Goal: Task Accomplishment & Management: Manage account settings

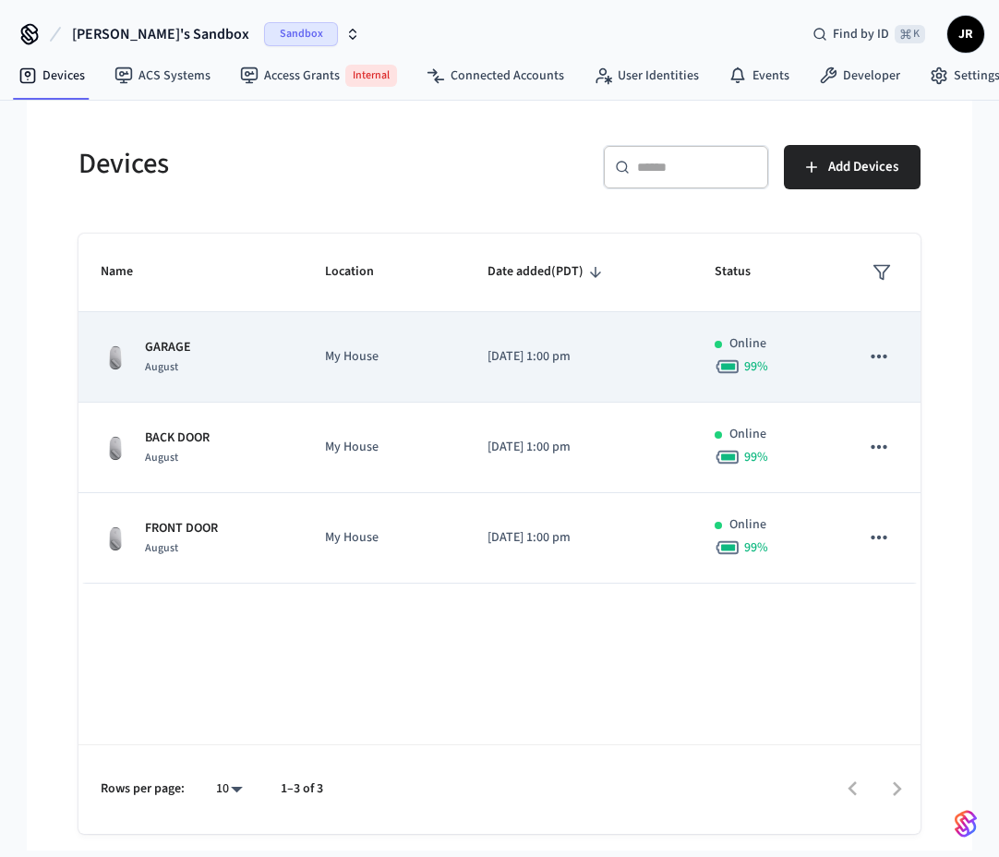
click at [218, 373] on div "GARAGE August" at bounding box center [191, 357] width 180 height 39
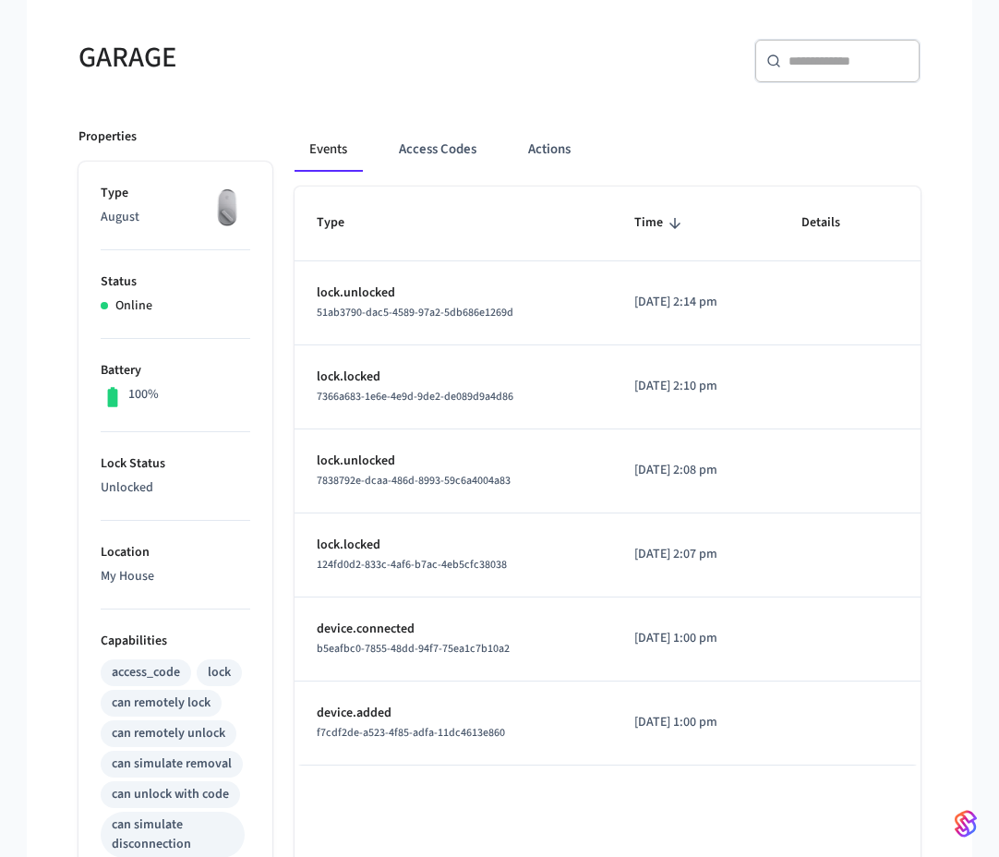
scroll to position [148, 0]
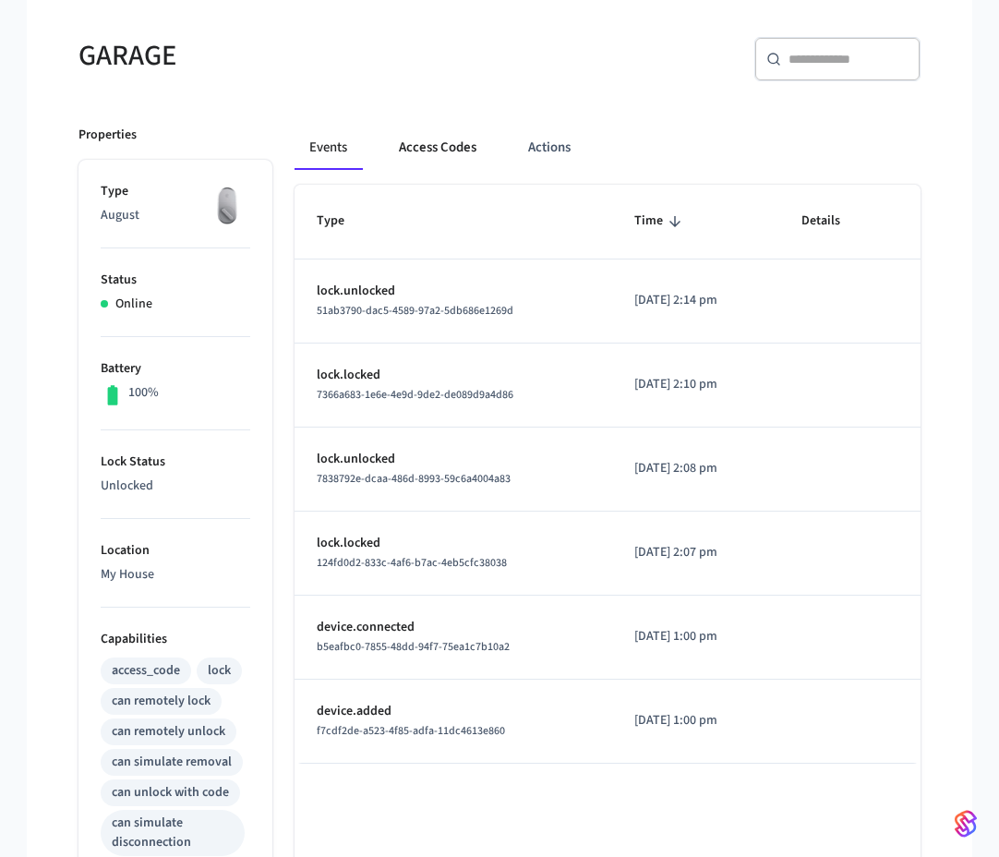
click at [450, 158] on button "Access Codes" at bounding box center [437, 148] width 107 height 44
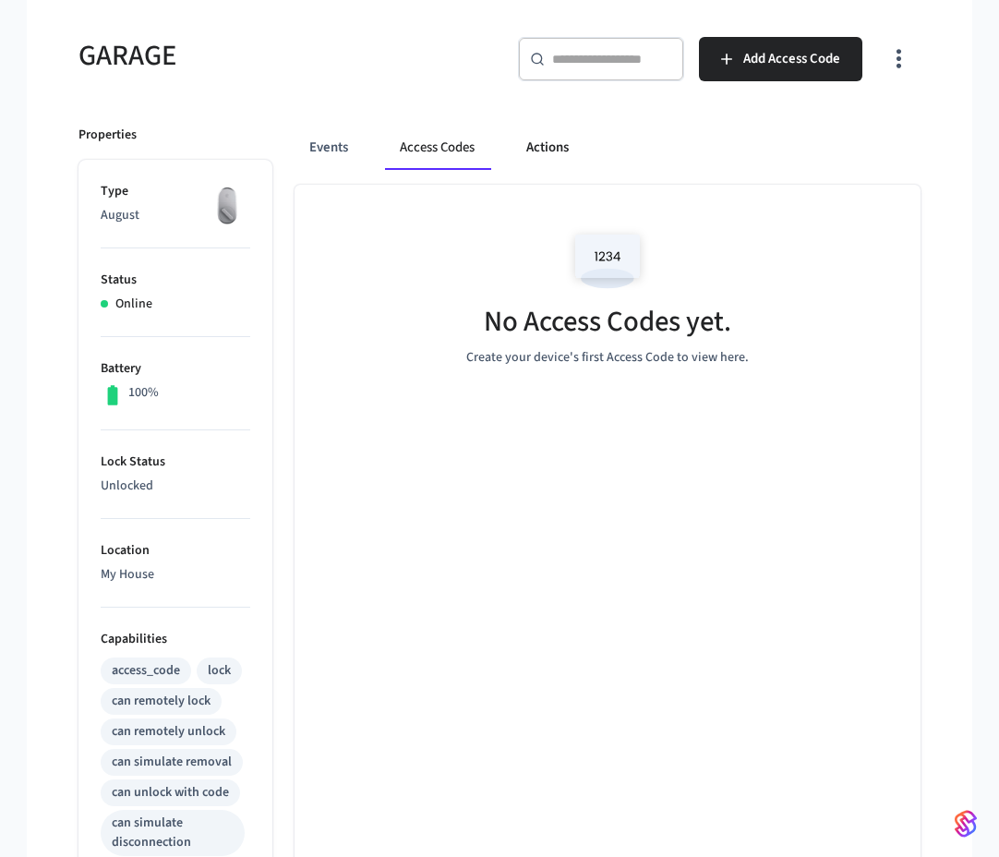
click at [561, 153] on button "Actions" at bounding box center [547, 148] width 72 height 44
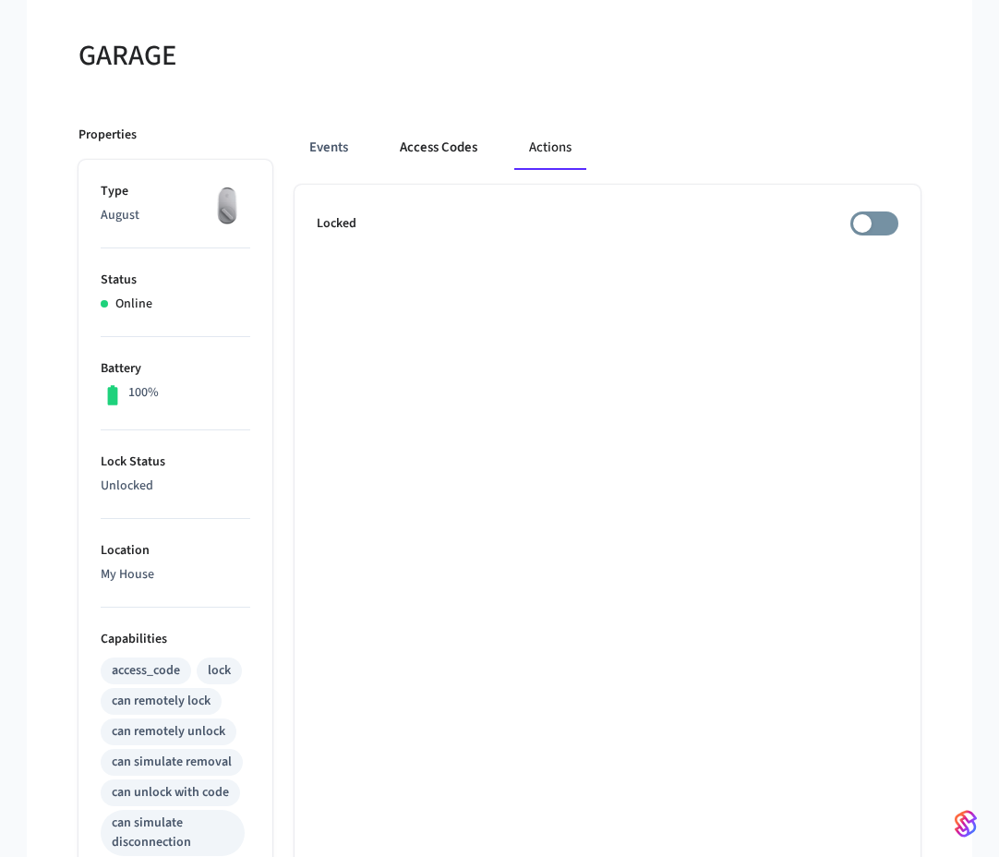
click at [438, 150] on button "Access Codes" at bounding box center [438, 148] width 107 height 44
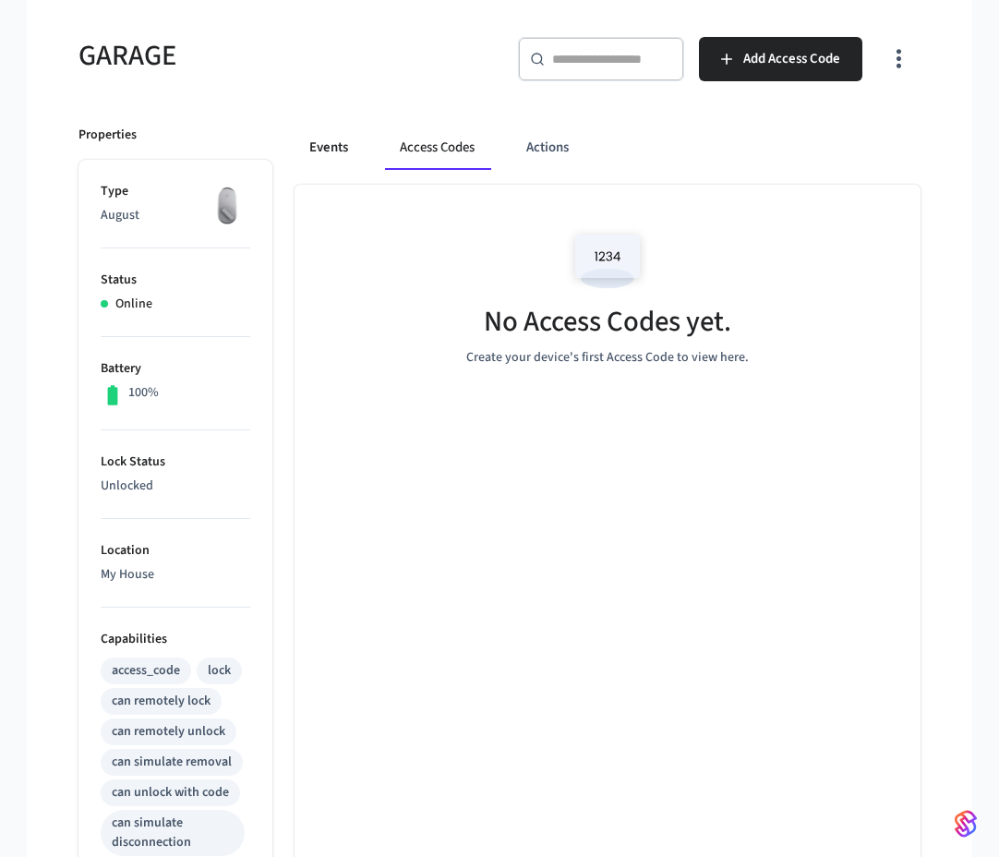
click at [331, 150] on button "Events" at bounding box center [328, 148] width 68 height 44
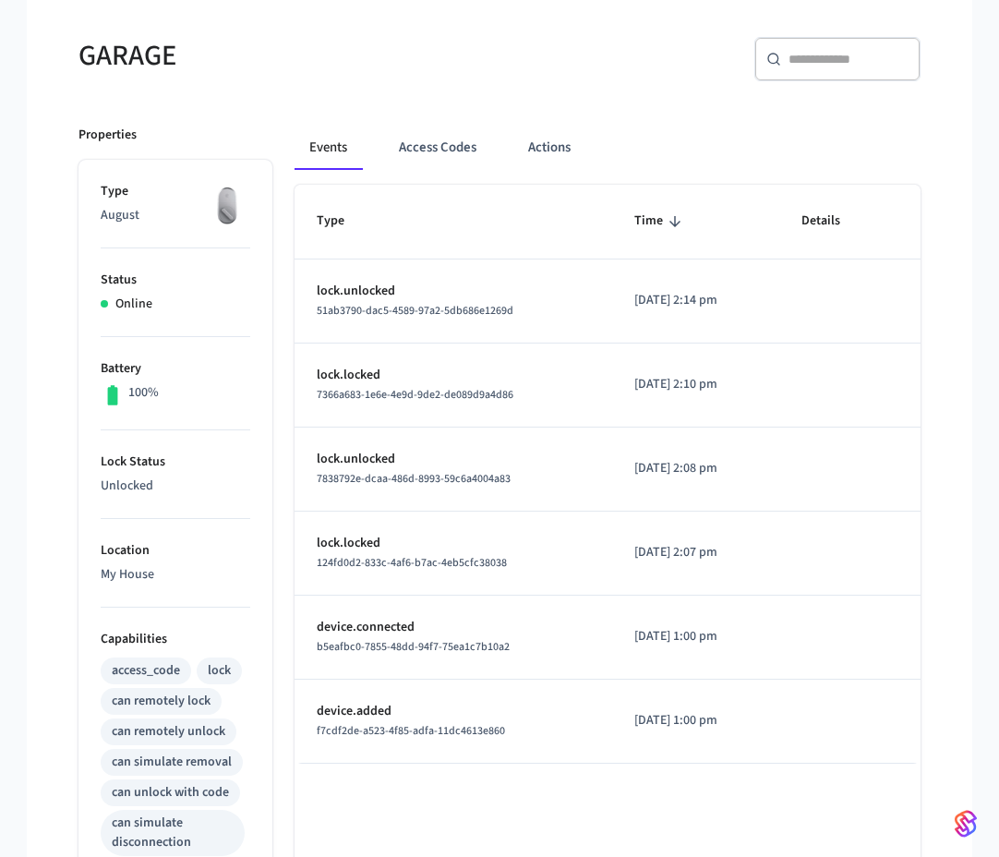
click at [246, 147] on div "Properties Type August Status Online Battery 100% Lock Status Unlocked Location…" at bounding box center [164, 738] width 216 height 1271
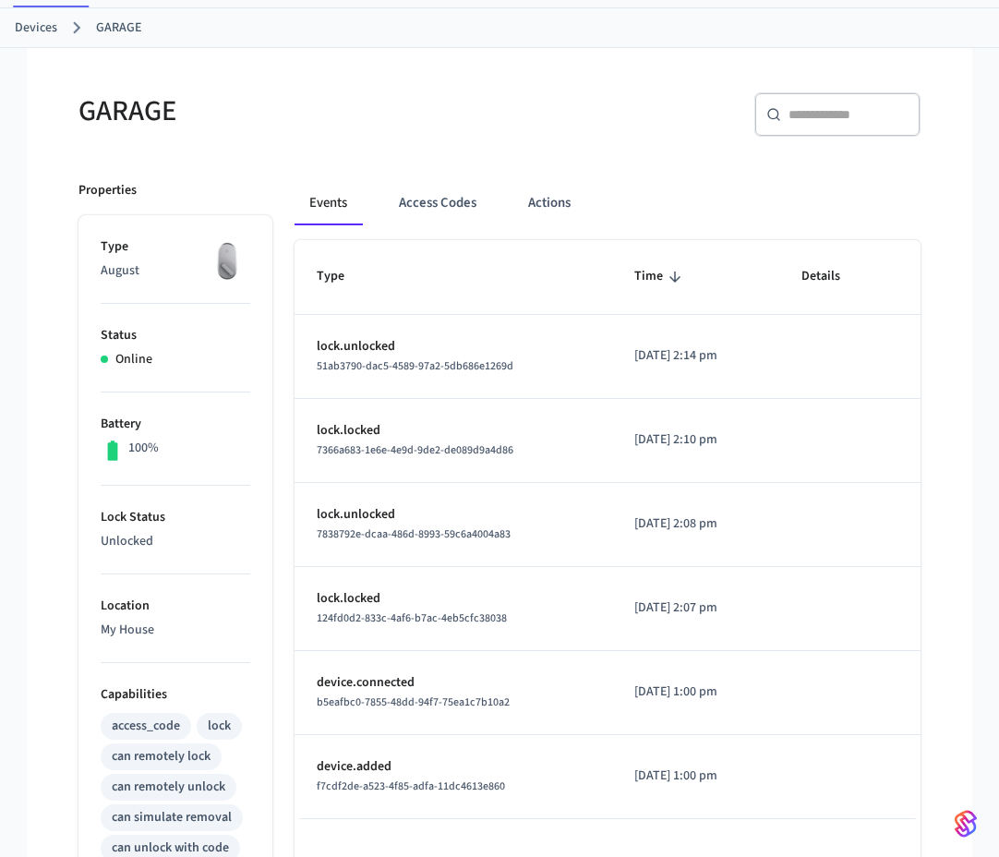
scroll to position [81, 0]
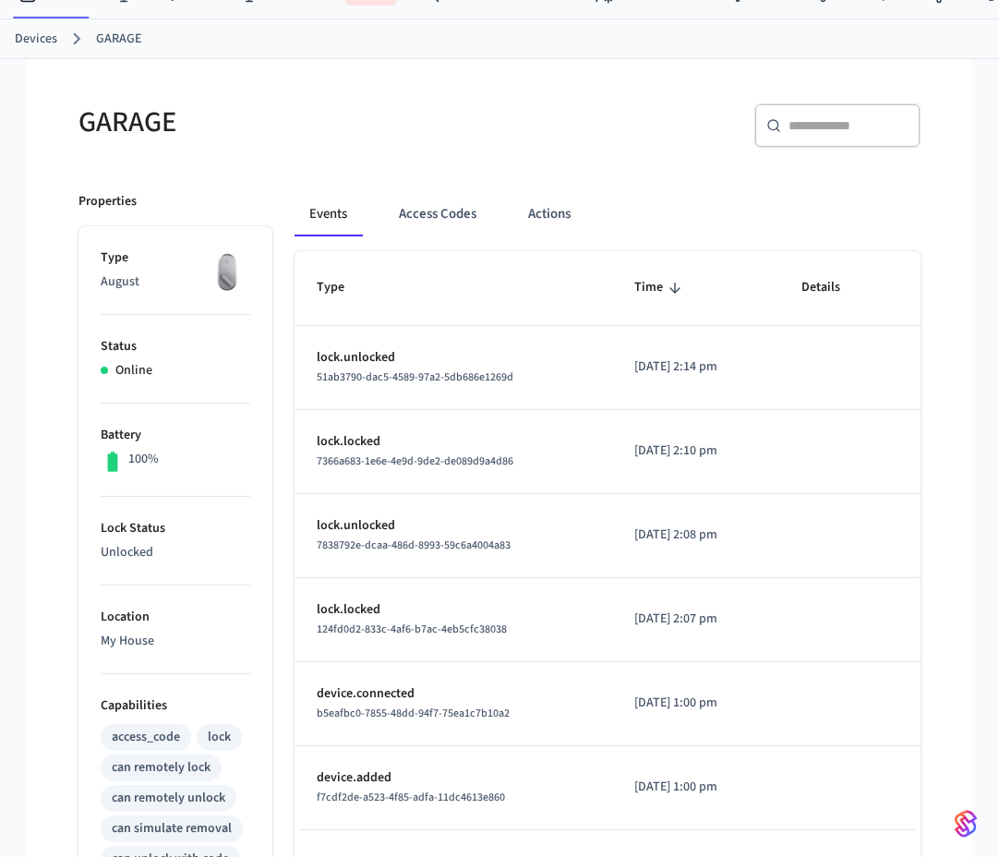
click at [139, 143] on div "GARAGE" at bounding box center [272, 121] width 432 height 81
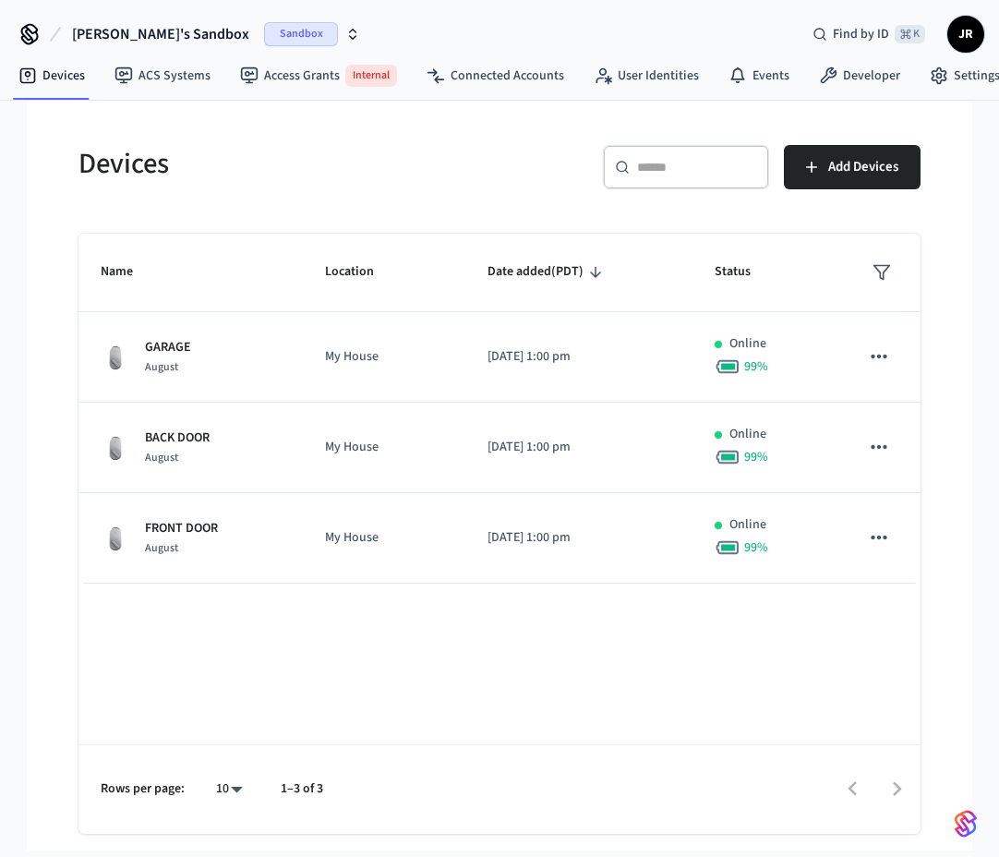
click at [216, 148] on h5 "Devices" at bounding box center [283, 164] width 410 height 38
click at [326, 174] on h5 "Devices" at bounding box center [283, 164] width 410 height 38
click at [184, 40] on button "Janan's Sandbox Sandbox" at bounding box center [215, 34] width 299 height 39
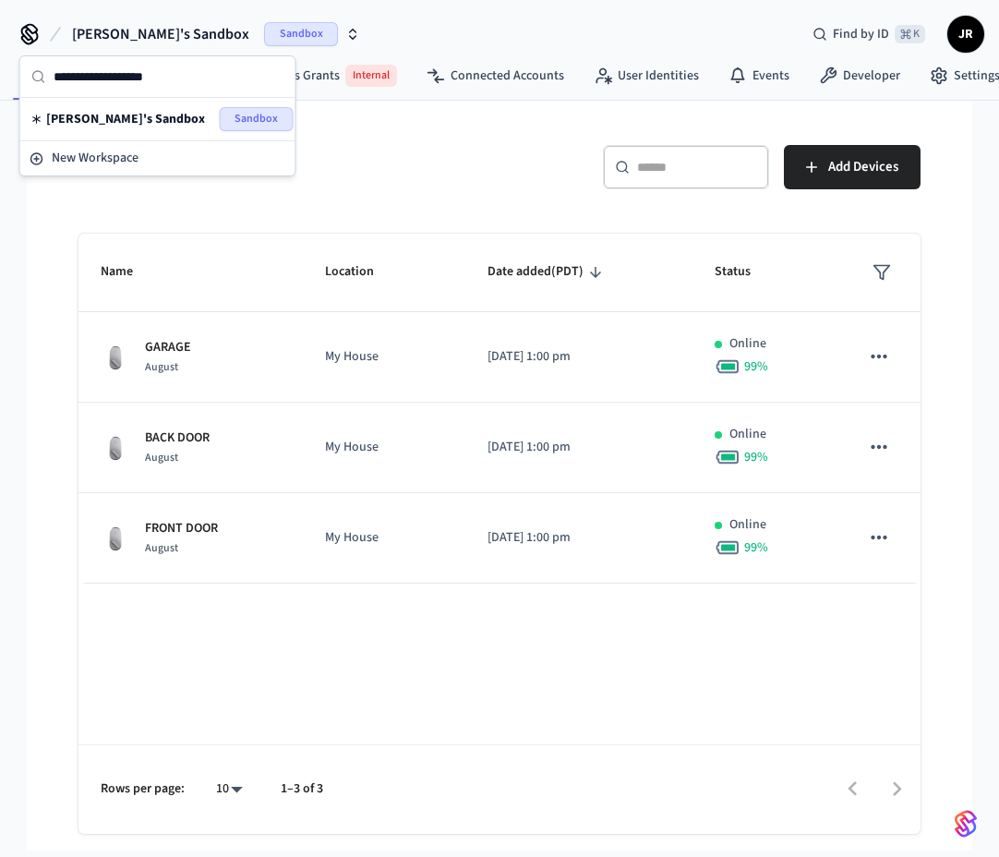
click at [430, 175] on h5 "Devices" at bounding box center [283, 164] width 410 height 38
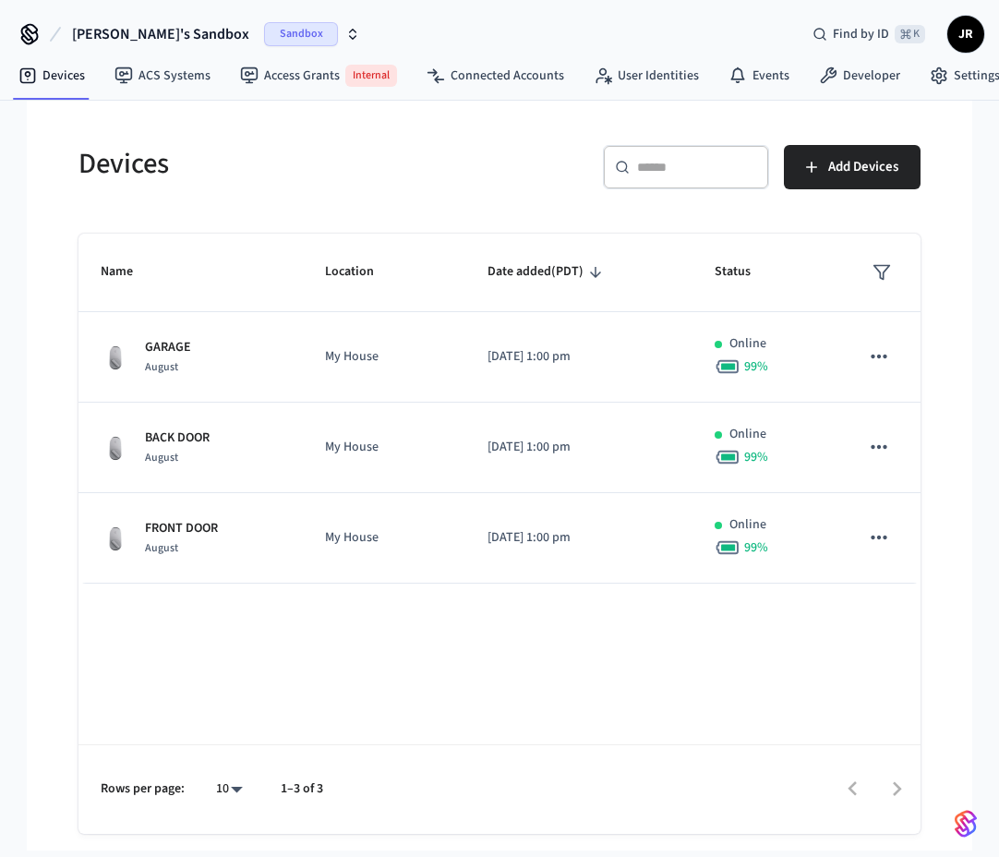
click at [292, 36] on button "Janan's Sandbox Sandbox" at bounding box center [215, 34] width 299 height 39
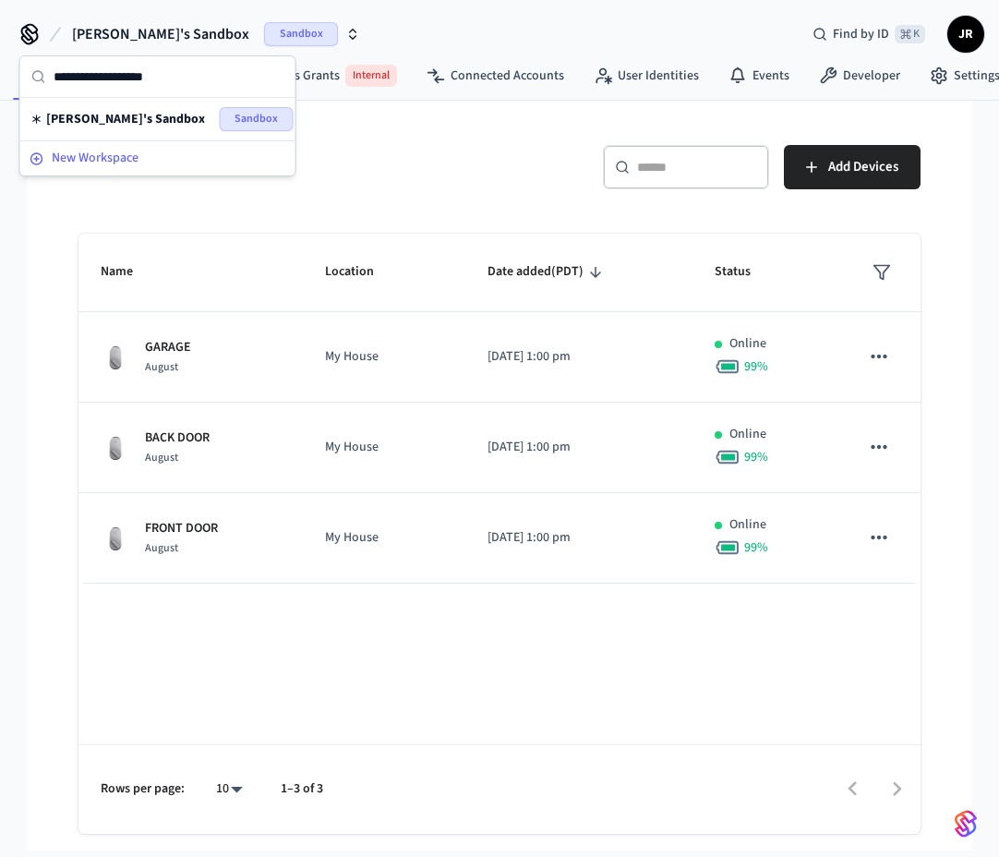
click at [112, 162] on span "New Workspace" at bounding box center [95, 158] width 87 height 19
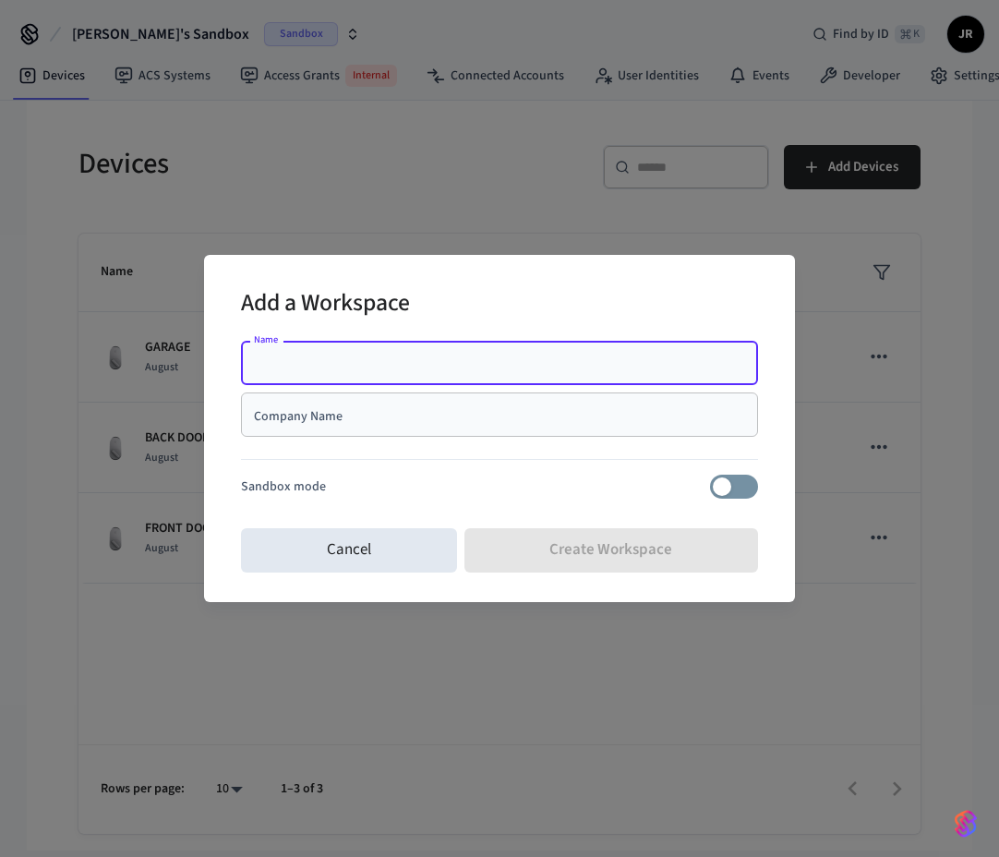
click at [358, 369] on input "Name" at bounding box center [499, 363] width 495 height 18
type input "**********"
click at [419, 418] on input "Company Name" at bounding box center [499, 414] width 495 height 18
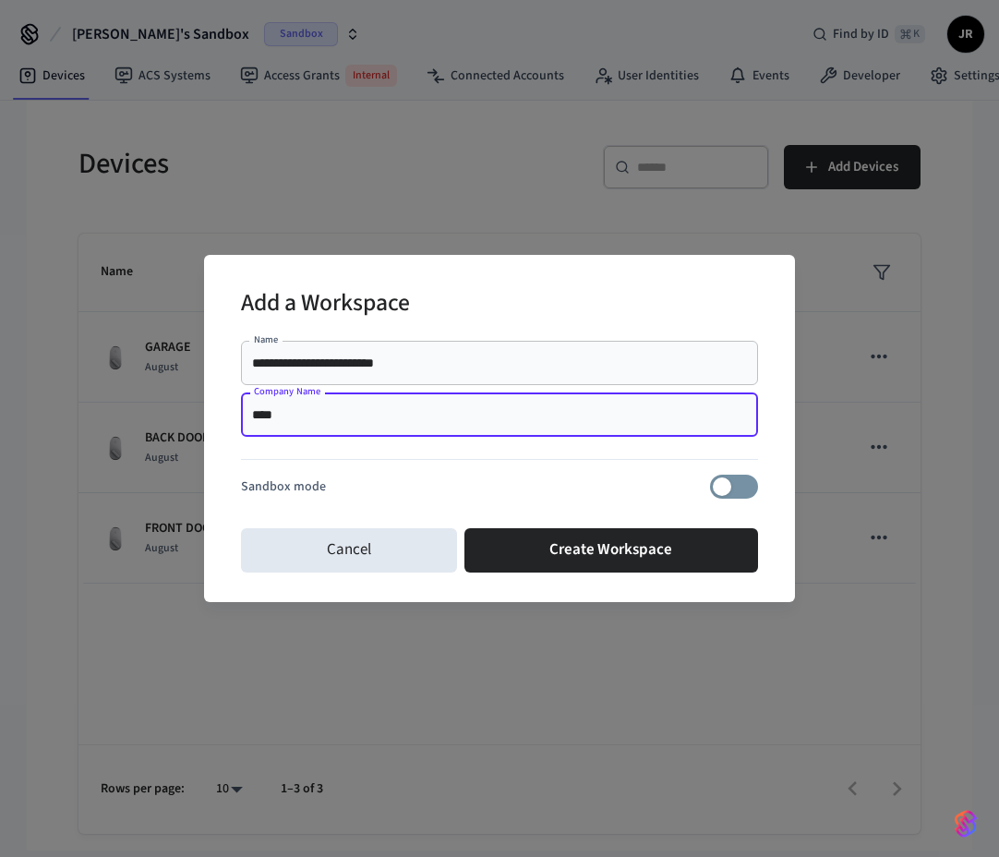
type input "****"
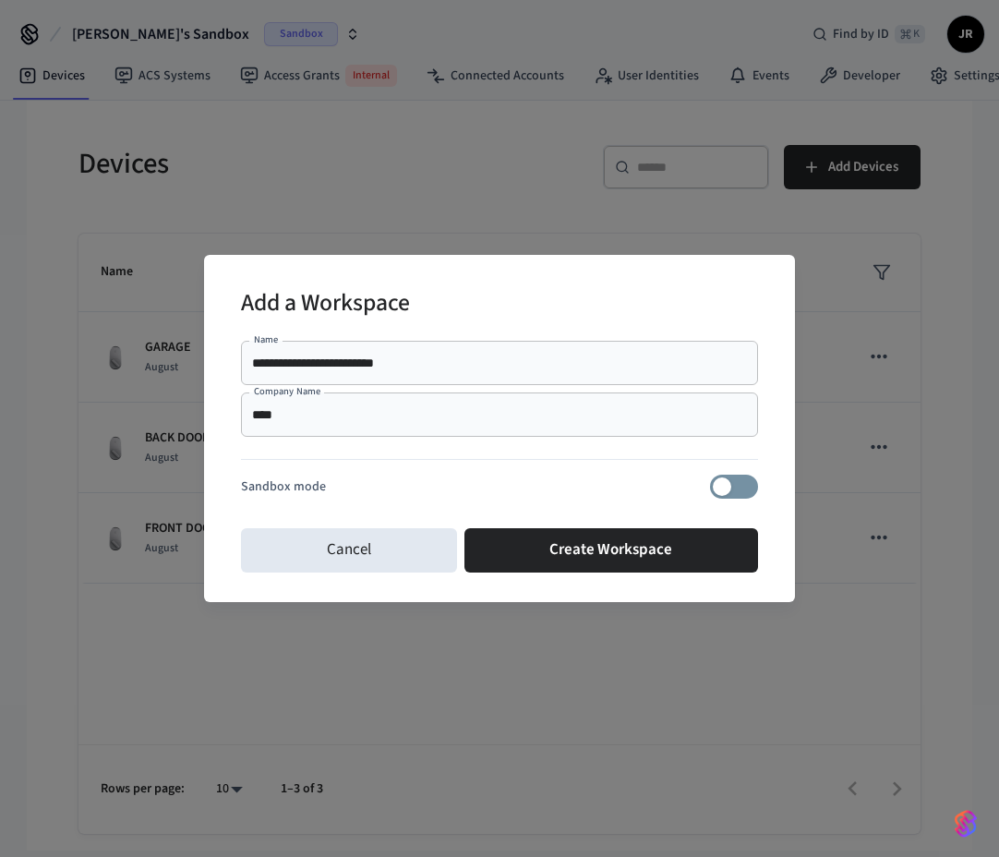
click at [517, 473] on div at bounding box center [499, 462] width 517 height 23
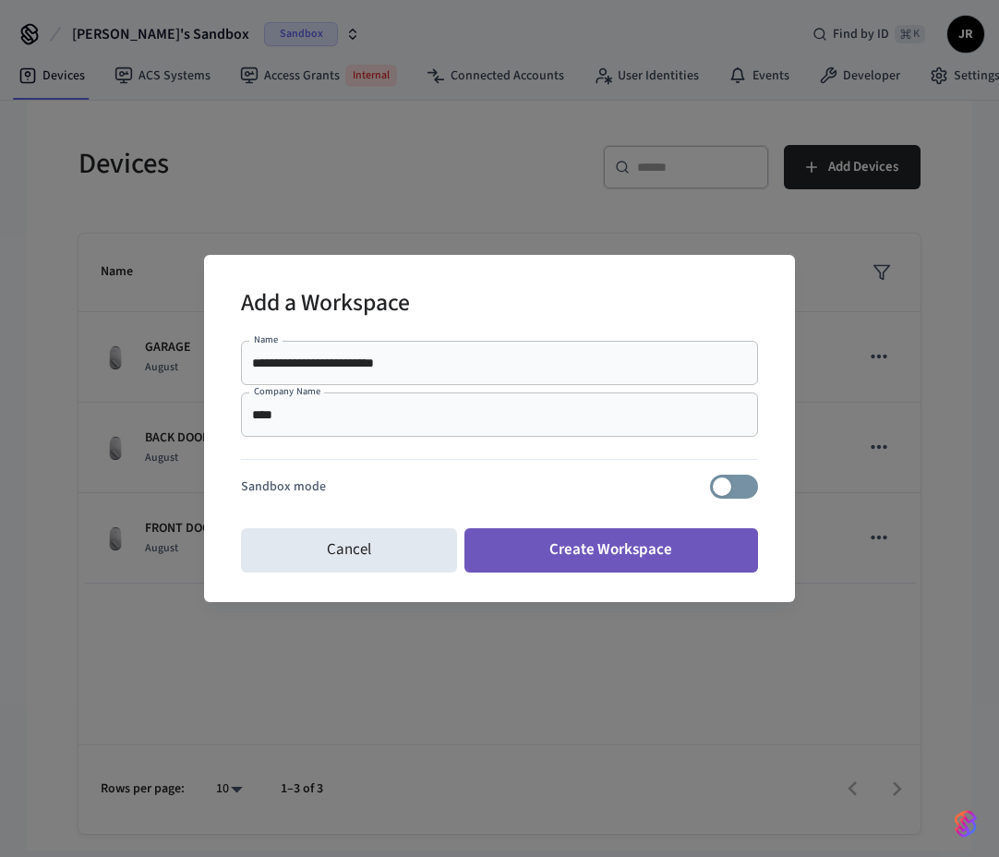
click at [554, 546] on button "Create Workspace" at bounding box center [611, 550] width 294 height 44
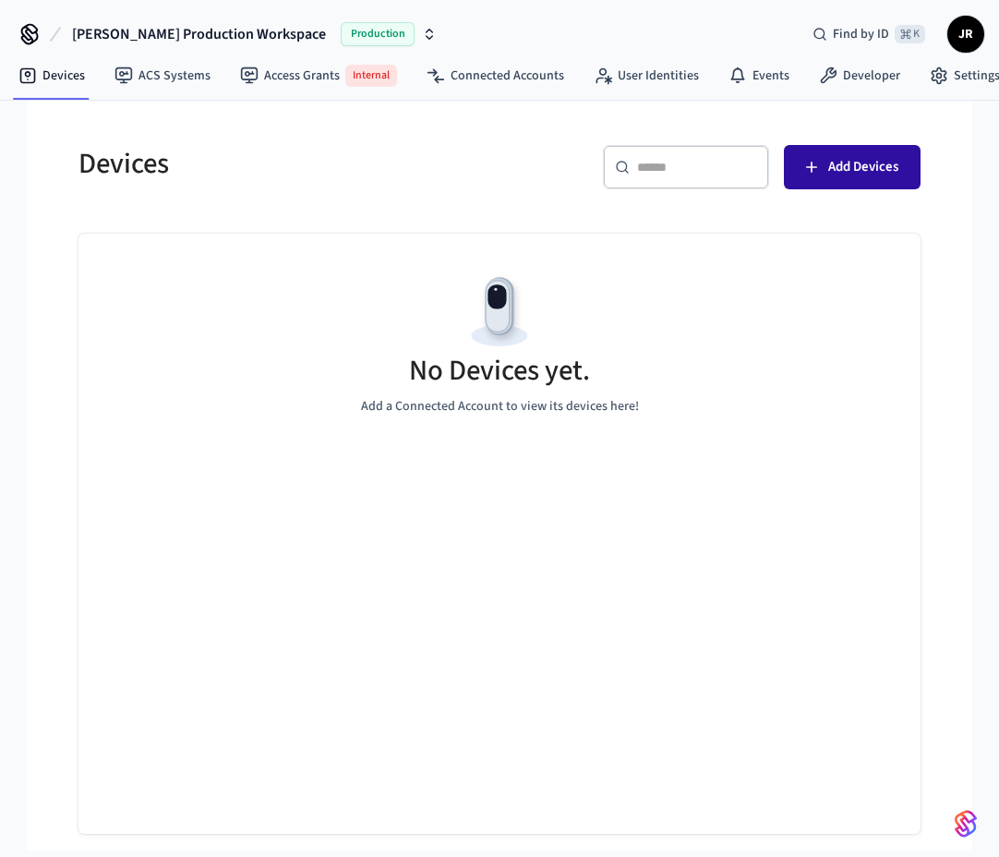
click at [866, 180] on button "Add Devices" at bounding box center [852, 167] width 137 height 44
click at [366, 193] on div "Devices" at bounding box center [272, 163] width 432 height 81
click at [419, 168] on h5 "Devices" at bounding box center [283, 164] width 410 height 38
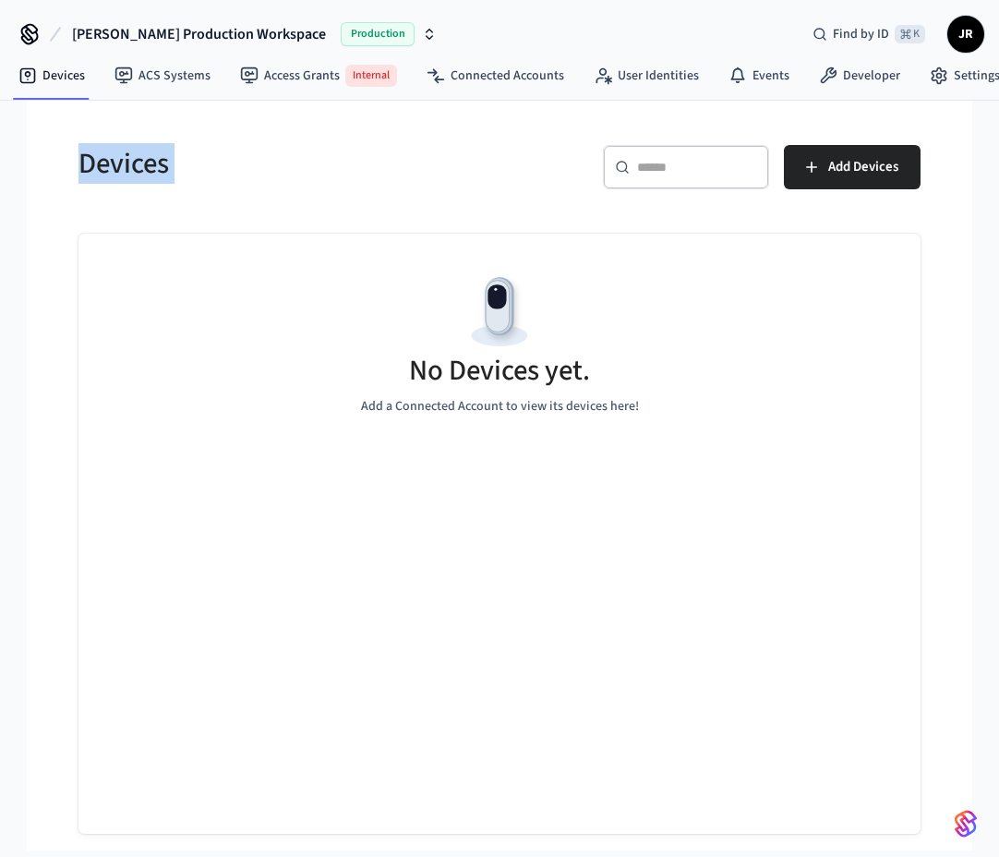
click at [419, 168] on h5 "Devices" at bounding box center [283, 164] width 410 height 38
click at [464, 168] on h5 "Devices" at bounding box center [283, 164] width 410 height 38
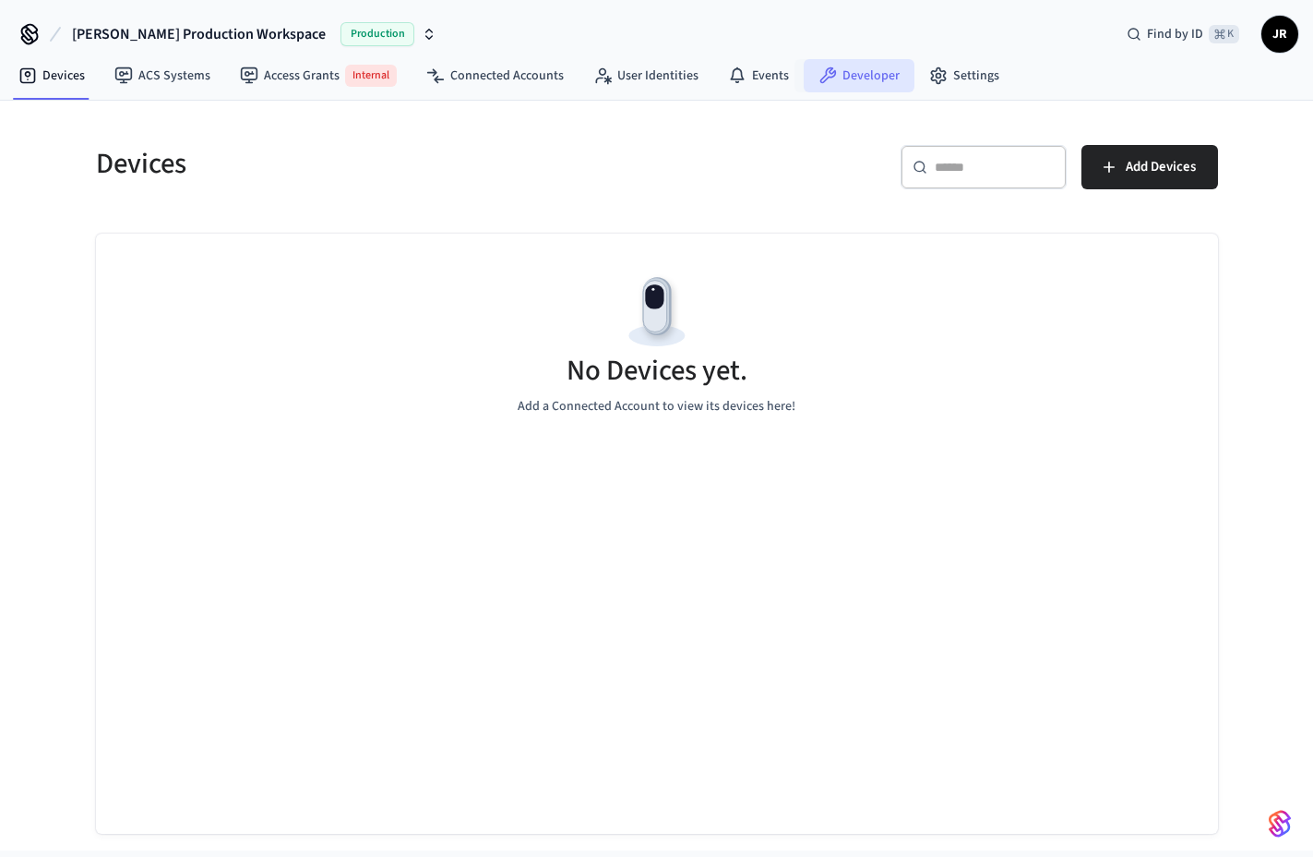
click at [837, 86] on link "Developer" at bounding box center [859, 75] width 111 height 33
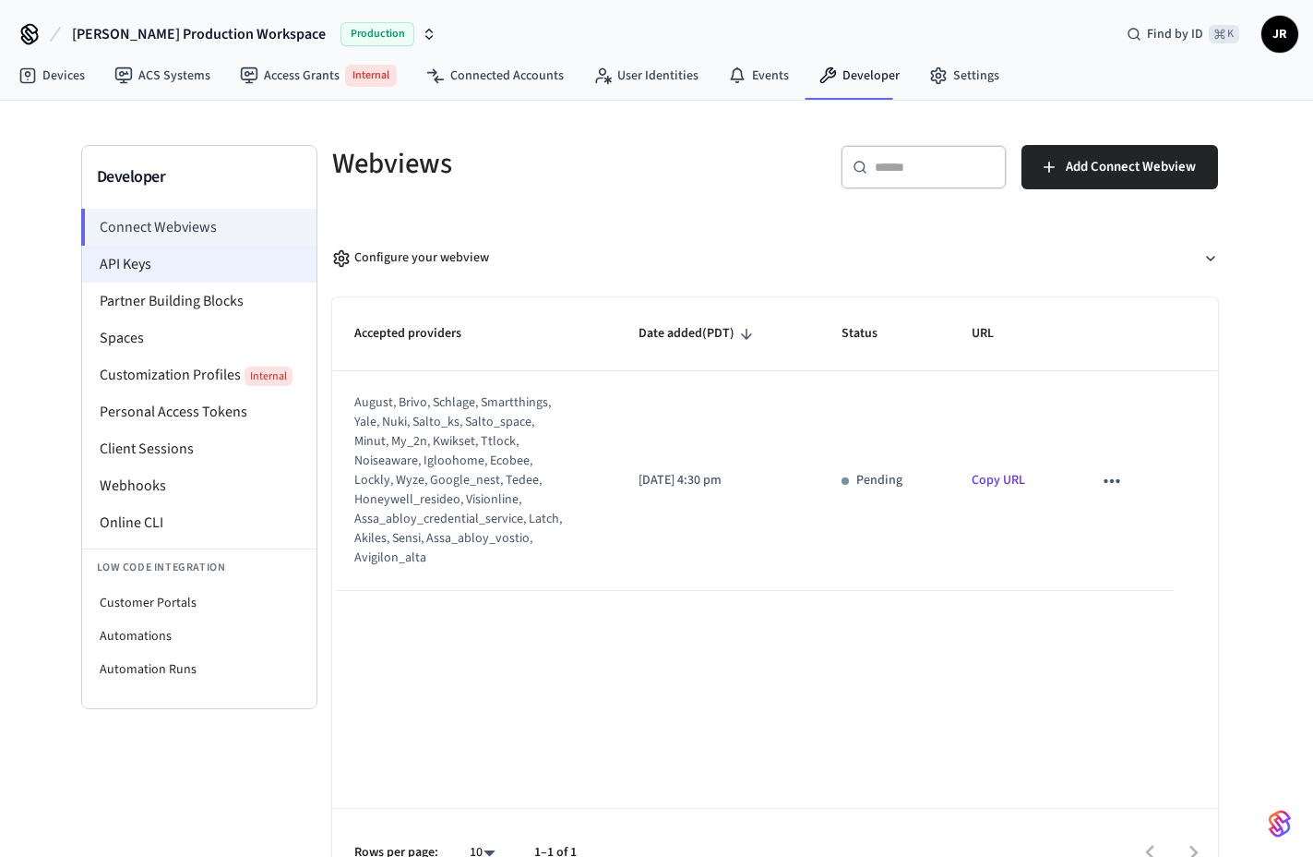
click at [176, 252] on li "API Keys" at bounding box center [199, 264] width 234 height 37
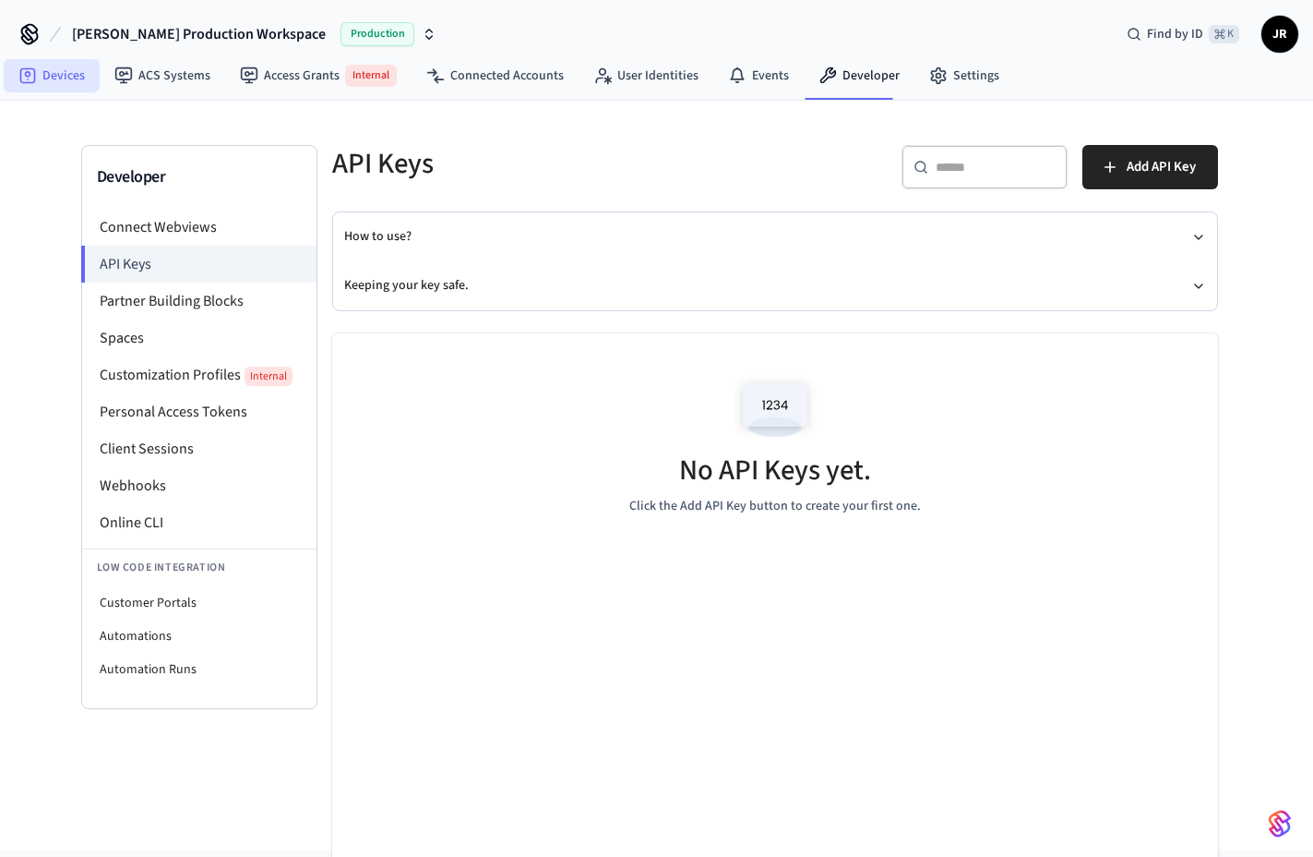
click at [72, 78] on link "Devices" at bounding box center [52, 75] width 96 height 33
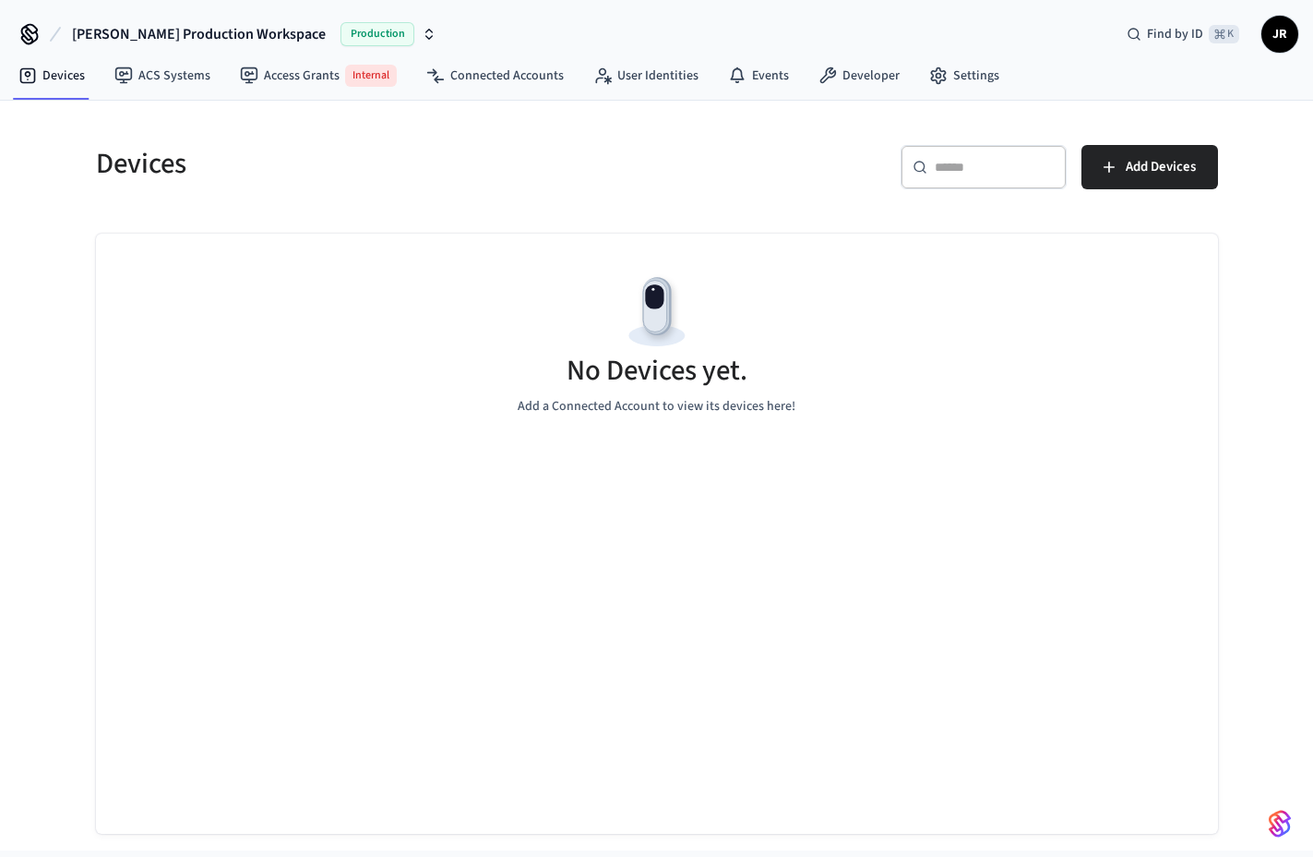
click at [564, 184] on div "Devices" at bounding box center [360, 163] width 572 height 81
click at [341, 28] on span "Production" at bounding box center [378, 34] width 74 height 24
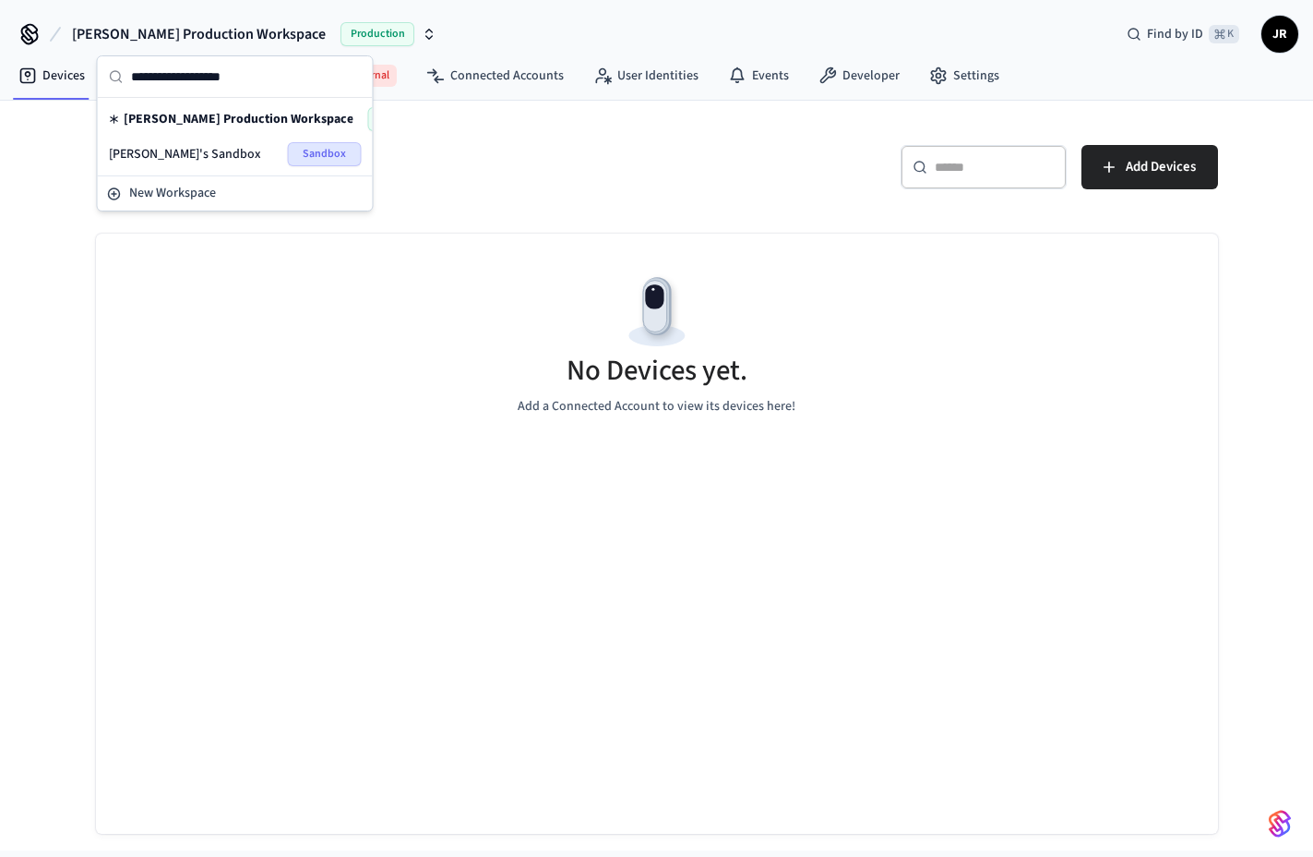
click at [204, 142] on div "Janan's Sandbox Sandbox" at bounding box center [235, 154] width 253 height 24
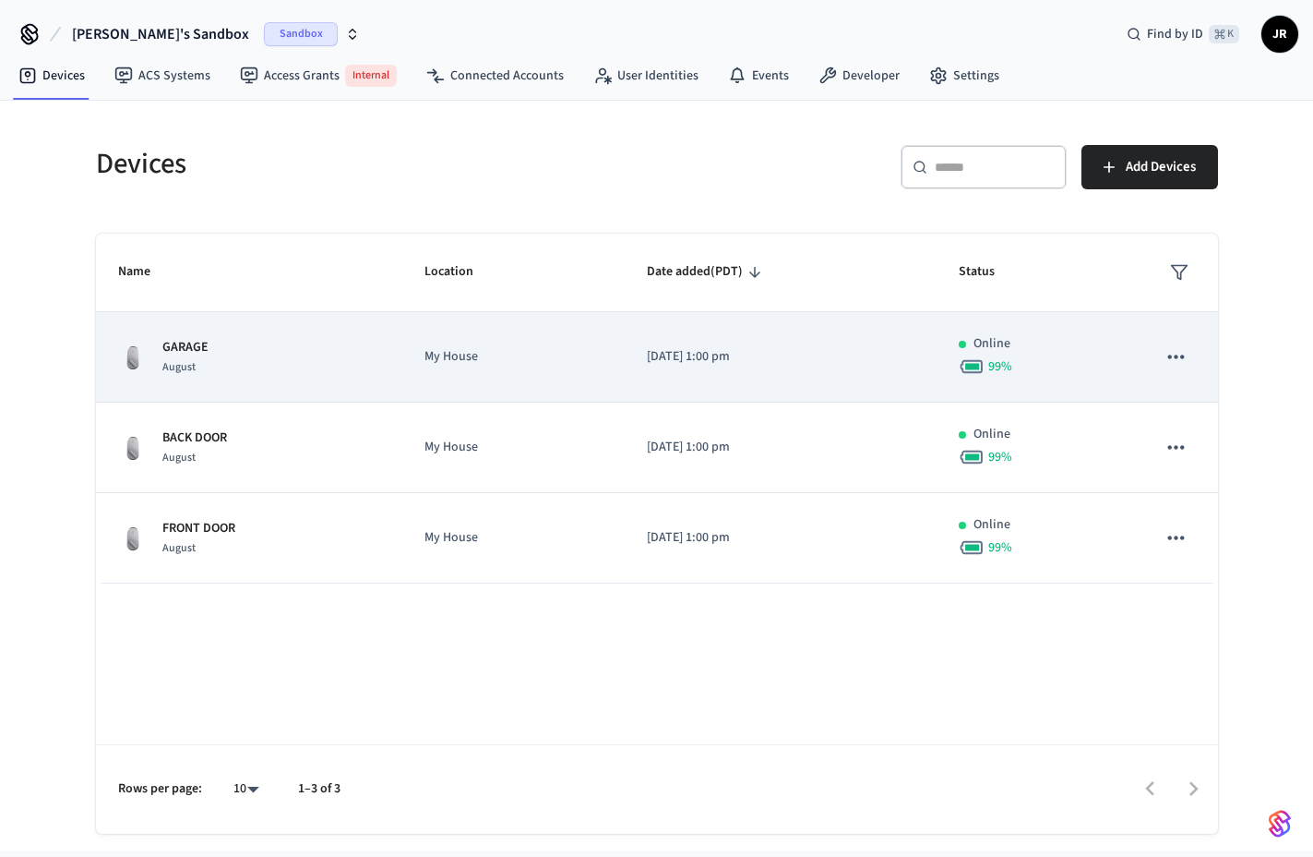
click at [198, 348] on p "GARAGE" at bounding box center [185, 347] width 46 height 19
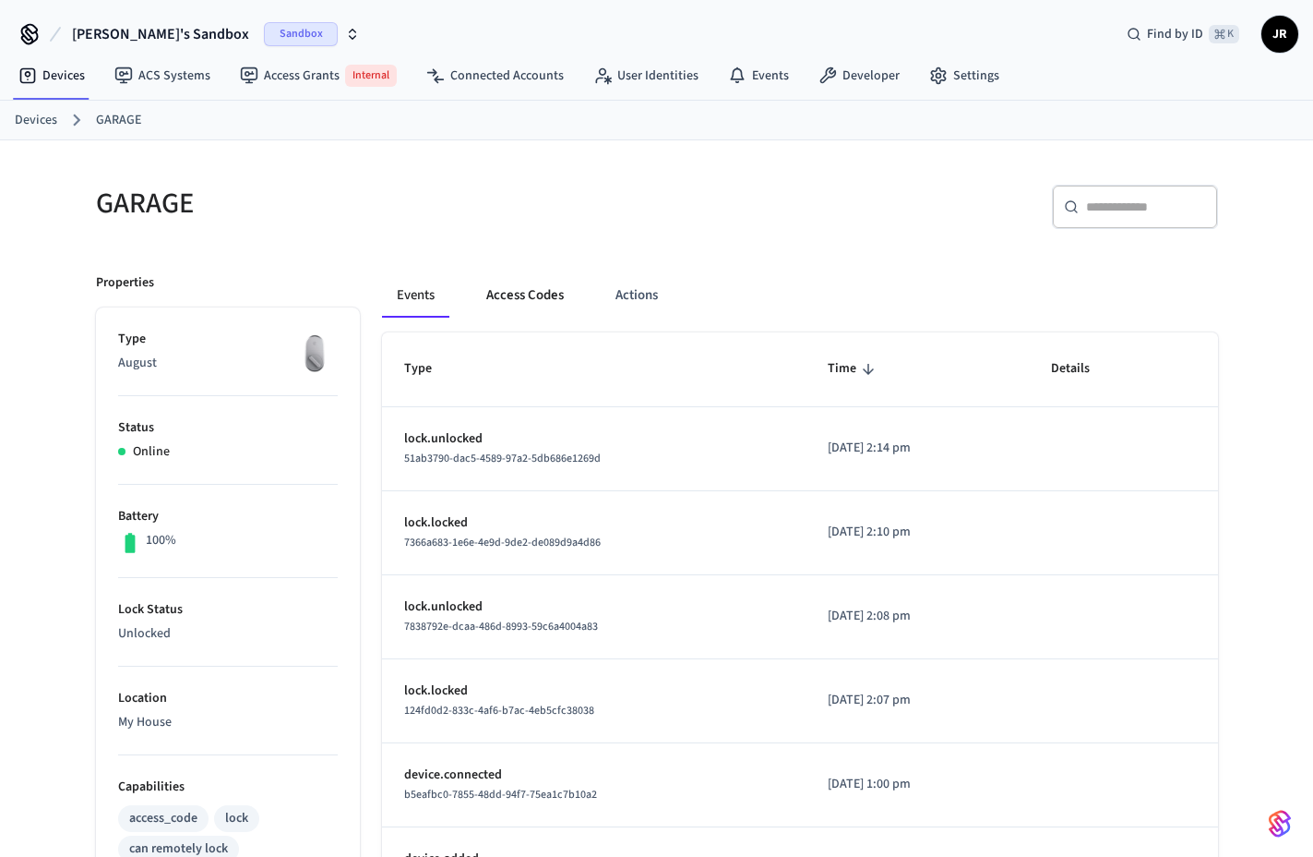
click at [522, 284] on button "Access Codes" at bounding box center [525, 295] width 107 height 44
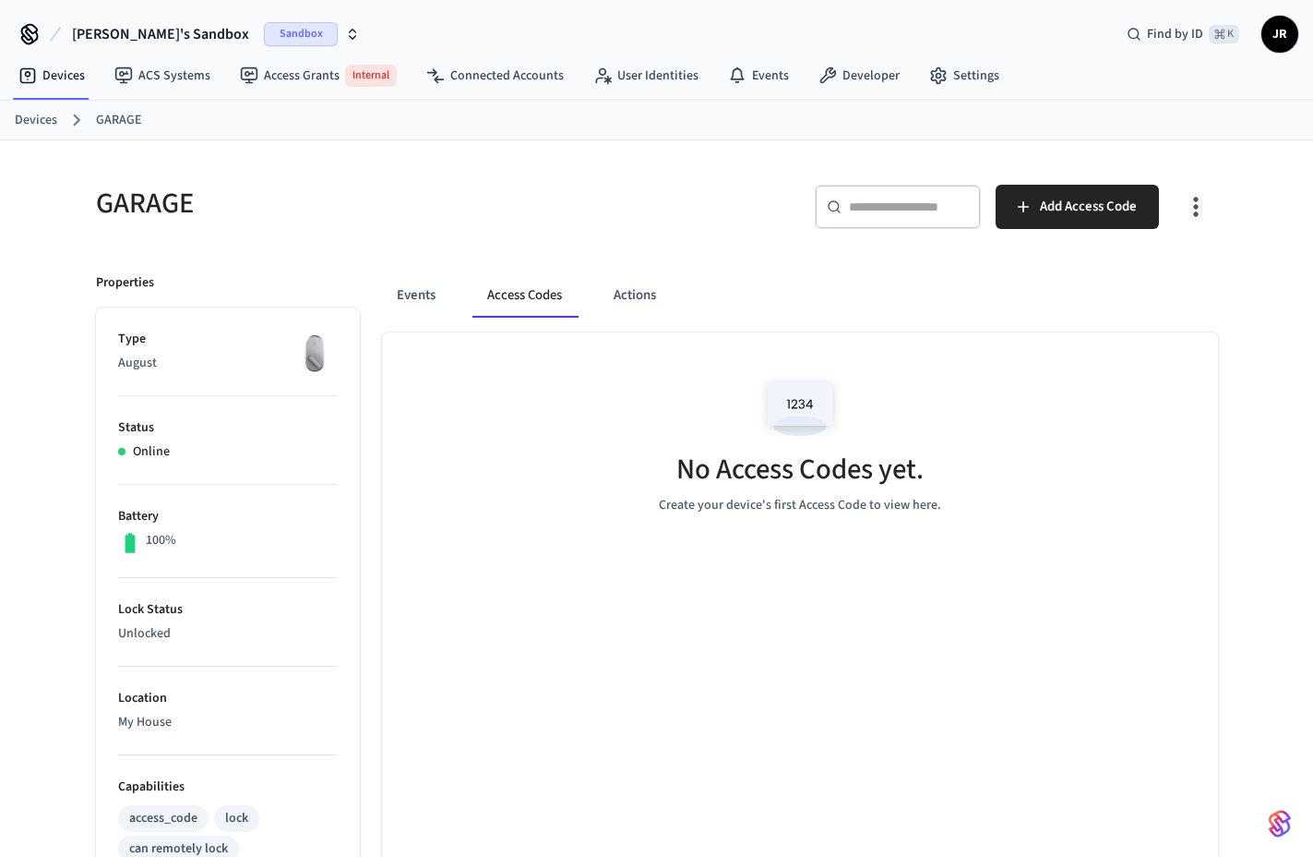
click at [567, 217] on h5 "GARAGE" at bounding box center [371, 204] width 550 height 38
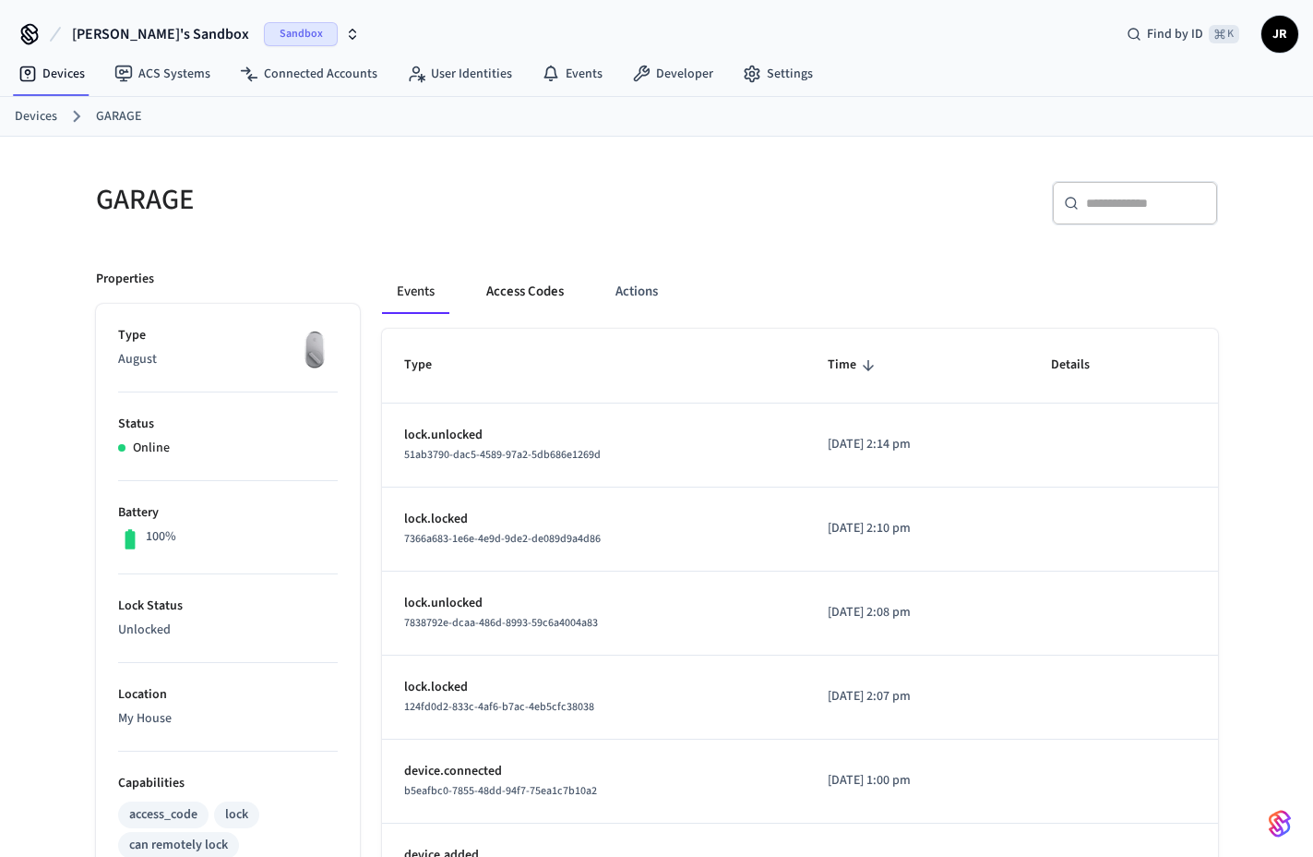
click at [551, 293] on button "Access Codes" at bounding box center [525, 292] width 107 height 44
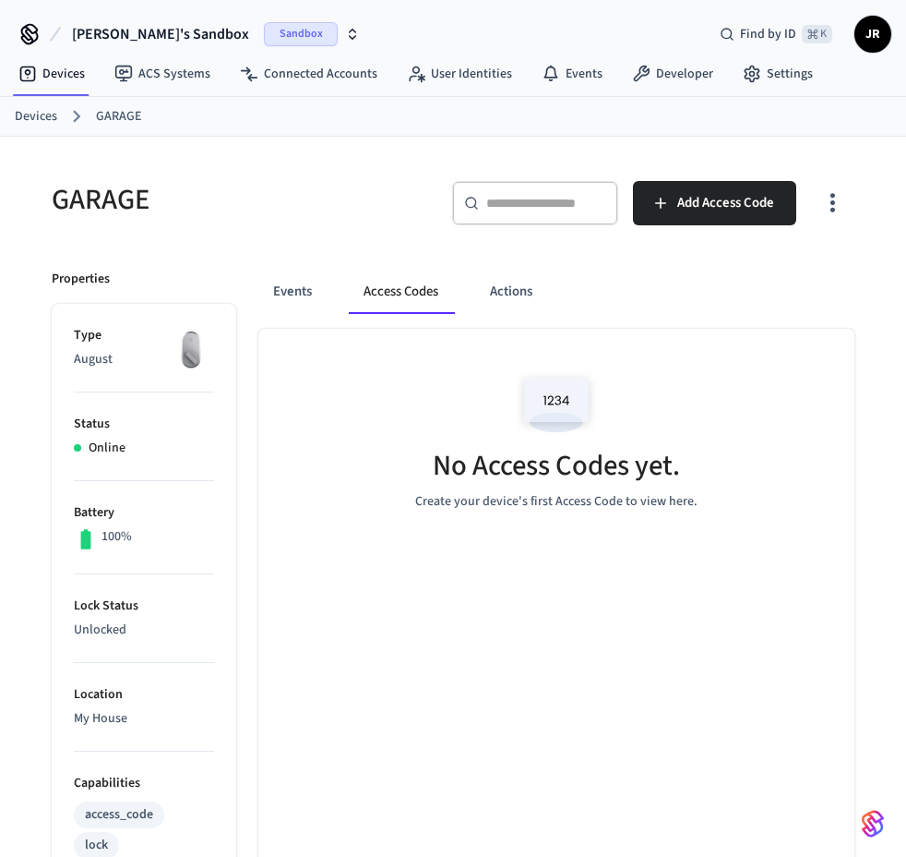
click at [351, 161] on div "GARAGE" at bounding box center [230, 199] width 401 height 81
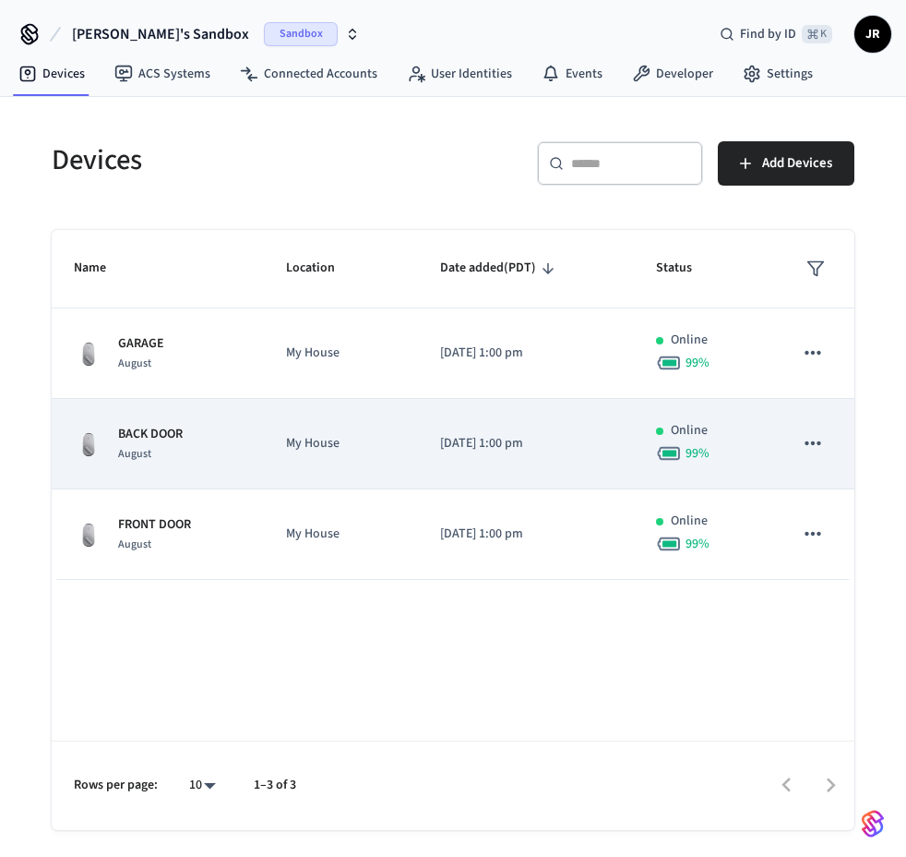
click at [210, 459] on div "BACK DOOR August" at bounding box center [158, 444] width 168 height 39
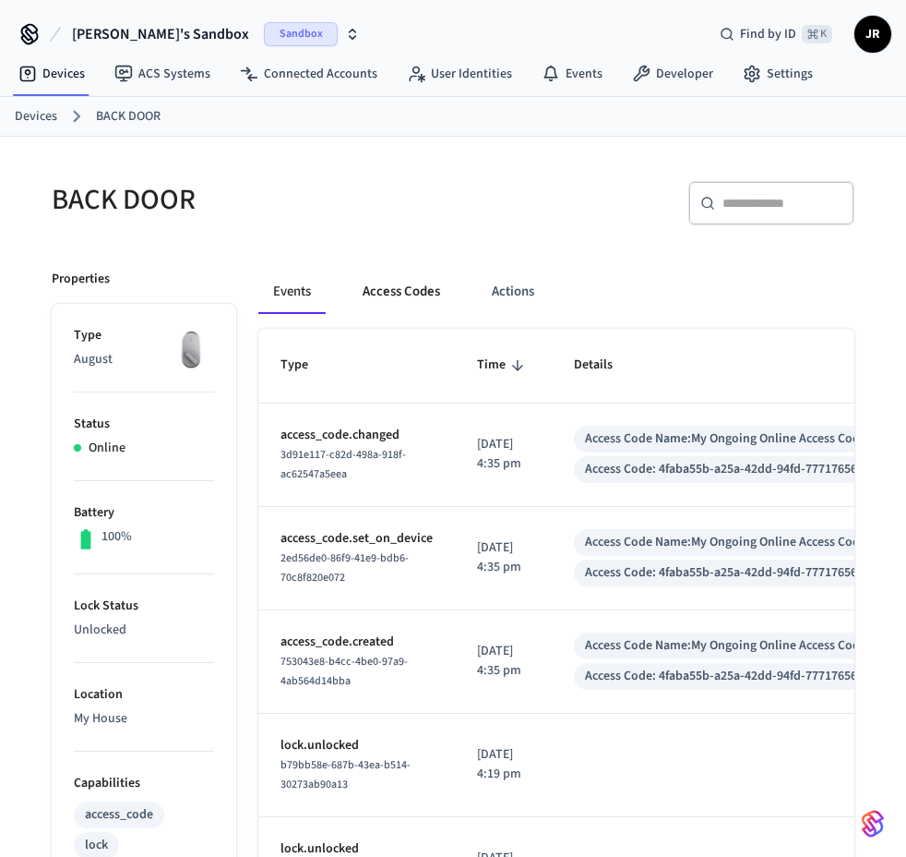
click at [398, 291] on button "Access Codes" at bounding box center [401, 292] width 107 height 44
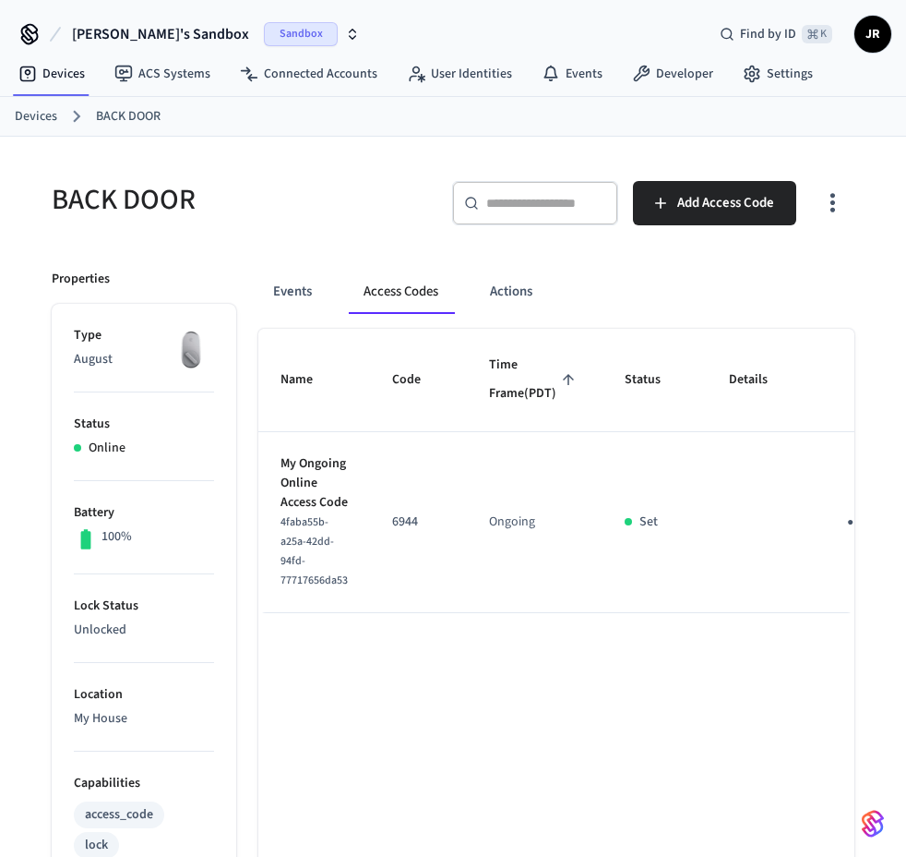
click at [423, 210] on h5 "BACK DOOR" at bounding box center [241, 200] width 378 height 38
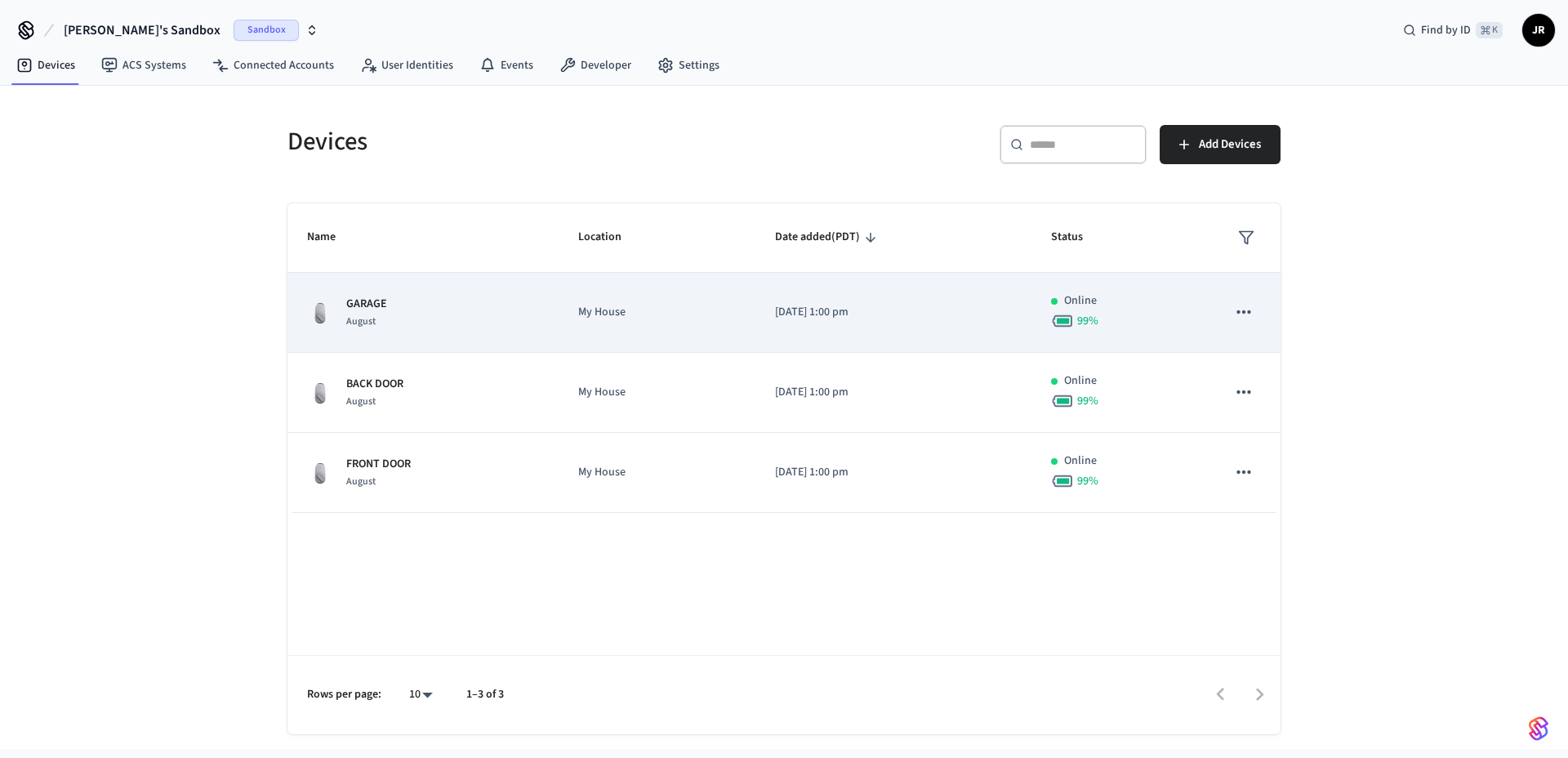
click at [423, 331] on td "GARAGE August" at bounding box center [423, 312] width 271 height 80
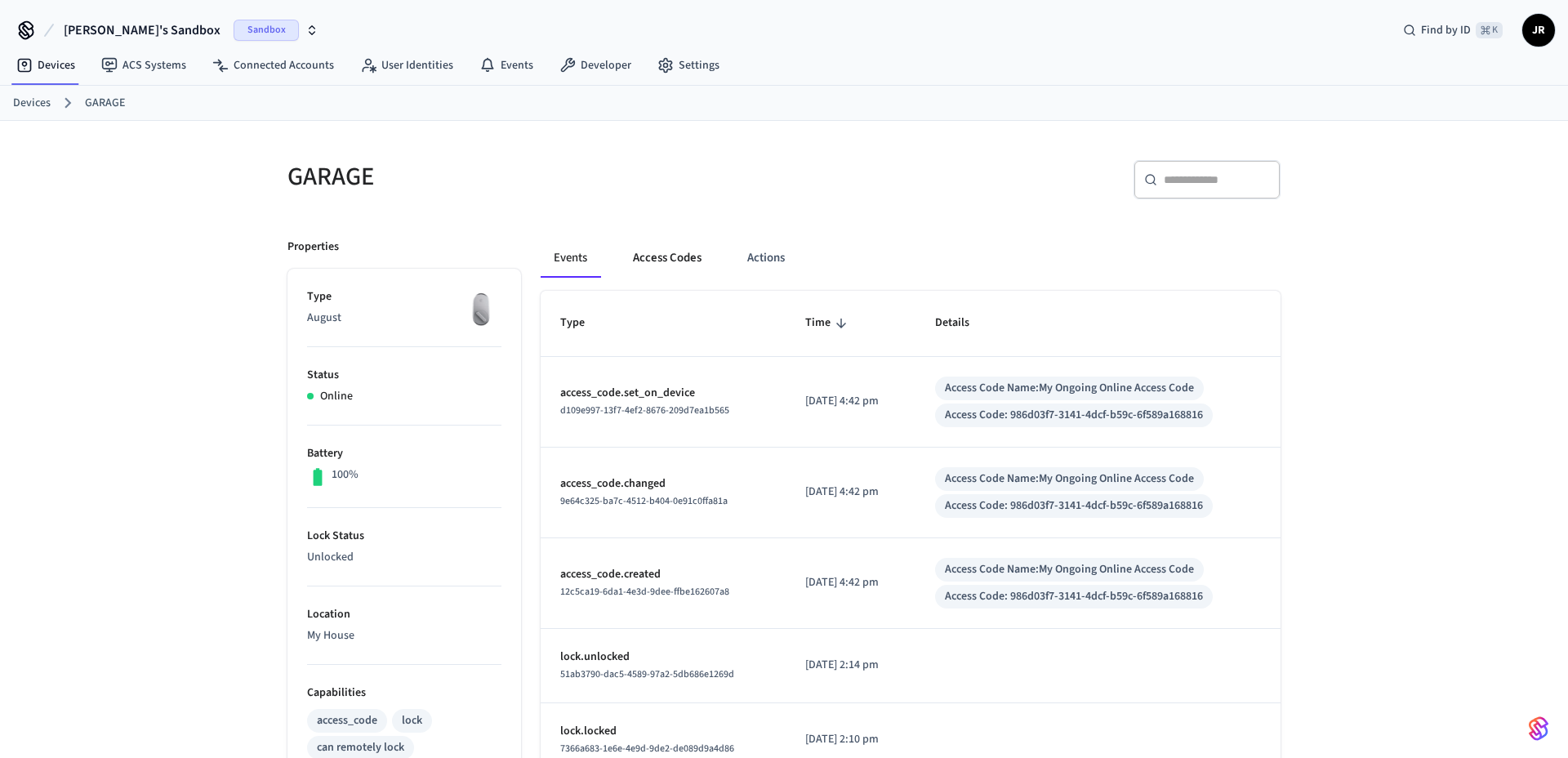
click at [659, 256] on button "Access Codes" at bounding box center [667, 258] width 95 height 39
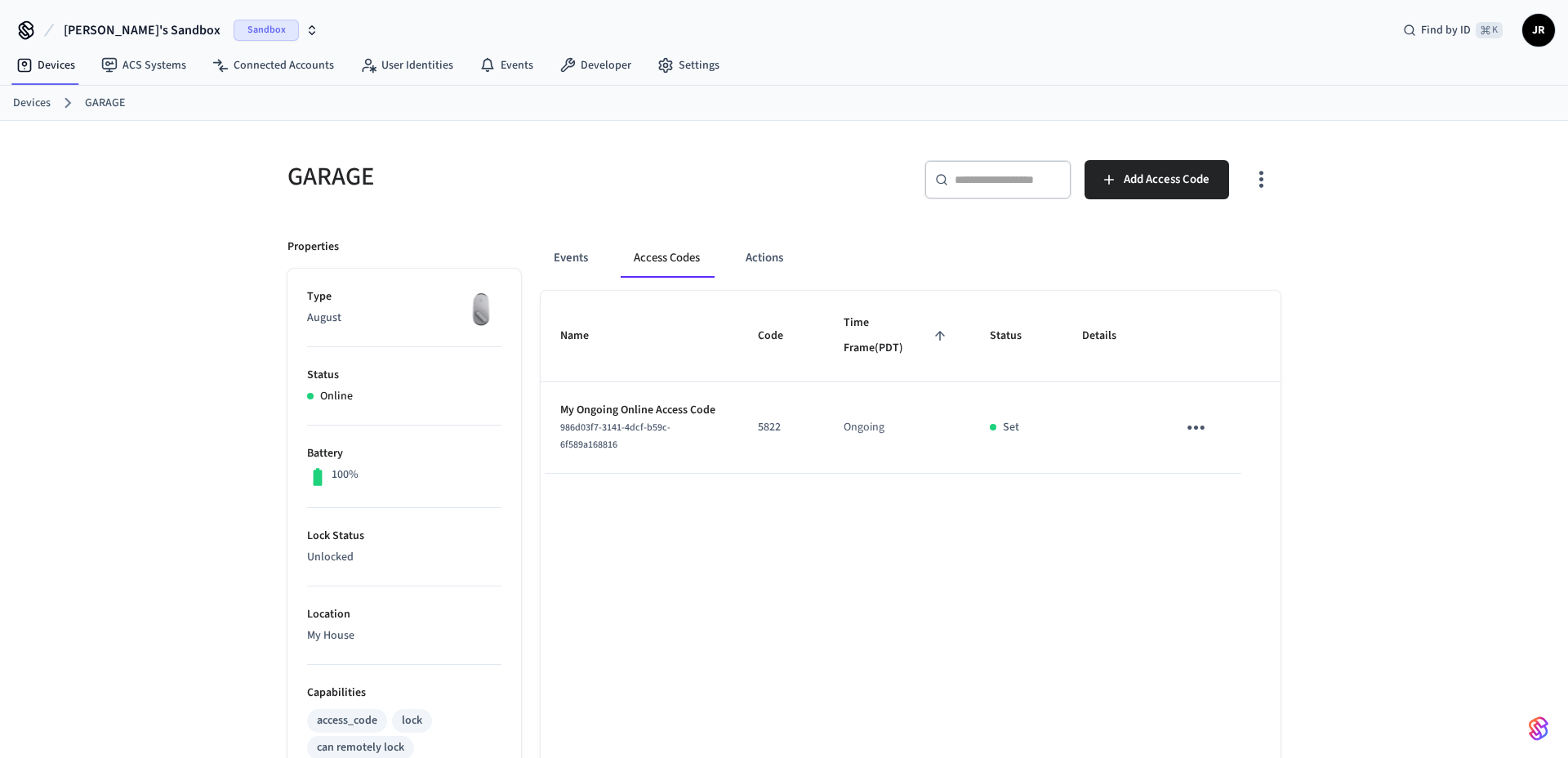
click at [228, 244] on div "GARAGE ​ ​ Add Access Code Properties Type August Status Online Battery 100% Lo…" at bounding box center [784, 698] width 1568 height 1153
click at [757, 138] on div "GARAGE ​ ​ Add Access Code Properties Type August Status Online Battery 100% Lo…" at bounding box center [783, 698] width 1045 height 1153
